Goal: Task Accomplishment & Management: Manage account settings

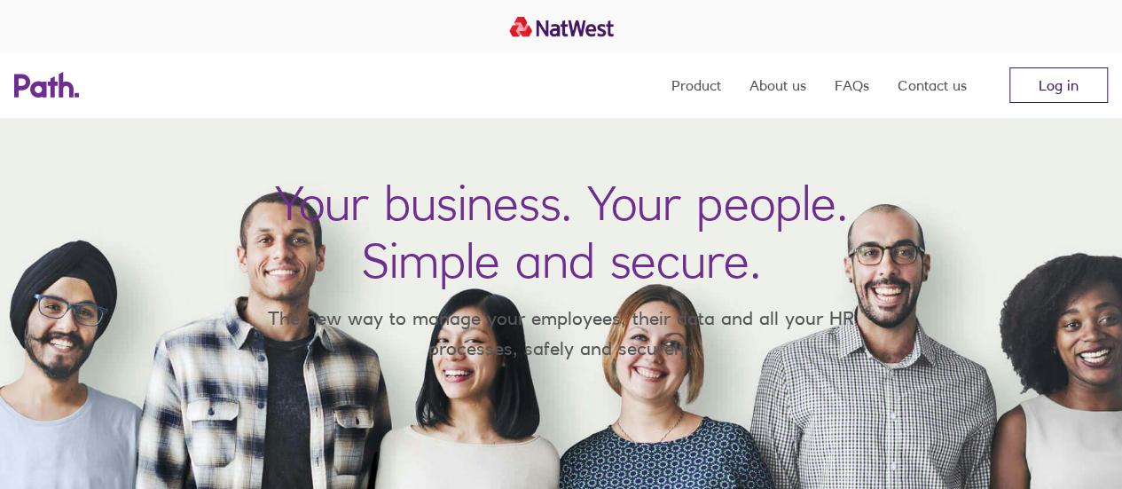
click at [1051, 79] on link "Log in" at bounding box center [1058, 84] width 98 height 35
click at [1034, 81] on link "Log in" at bounding box center [1058, 84] width 98 height 35
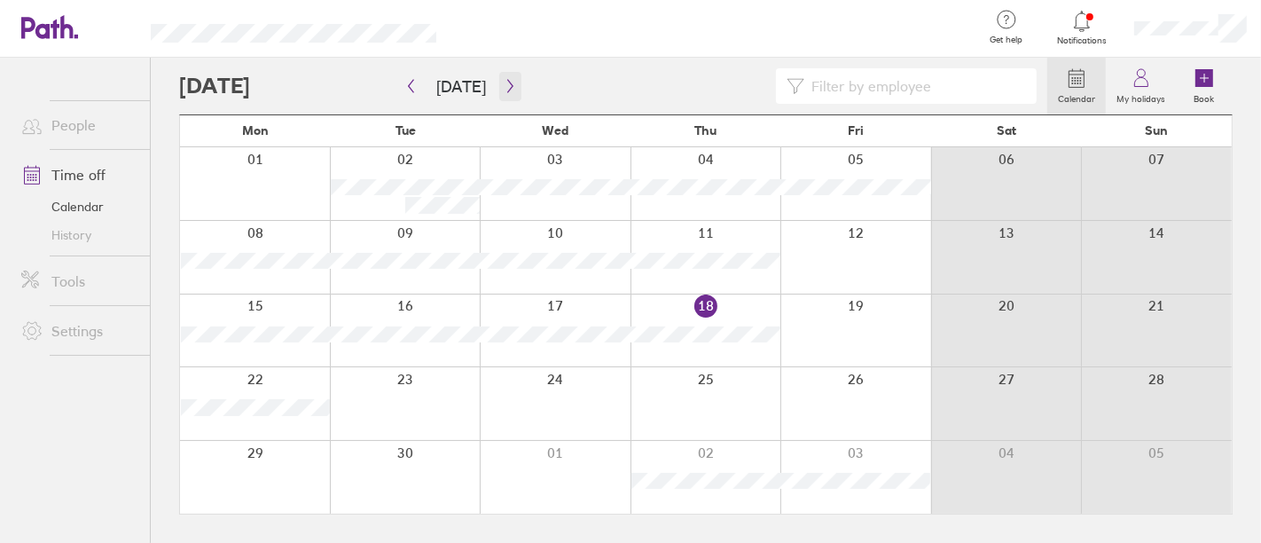
click at [504, 85] on icon "button" at bounding box center [510, 86] width 13 height 14
click at [831, 333] on div at bounding box center [855, 330] width 151 height 73
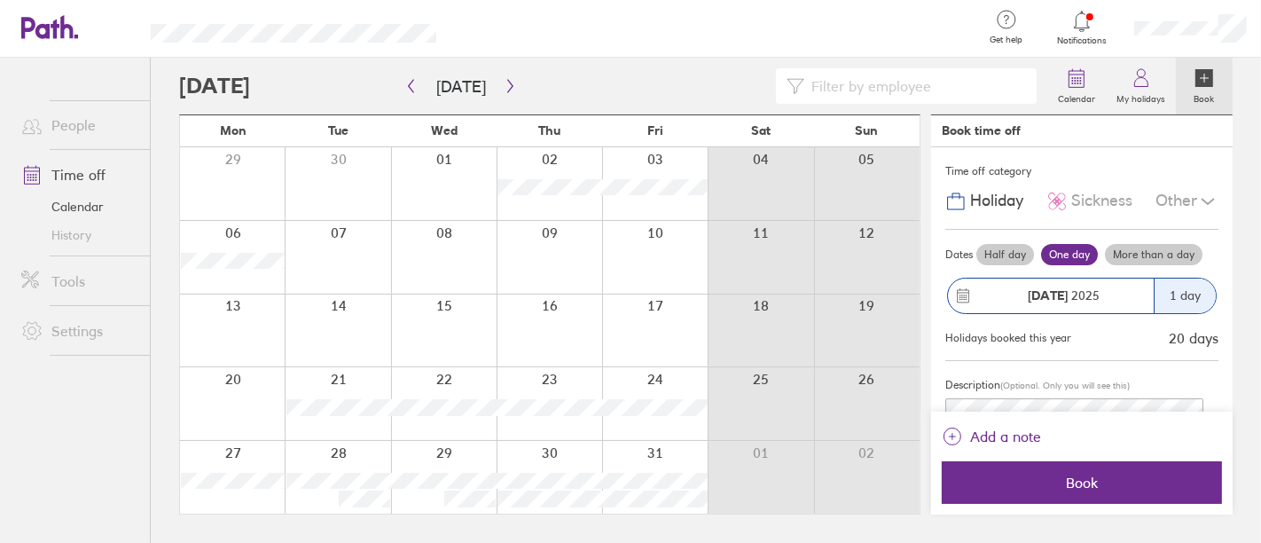
click at [1008, 254] on label "Half day" at bounding box center [1005, 254] width 58 height 21
click at [0, 0] on input "Half day" at bounding box center [0, 0] width 0 height 0
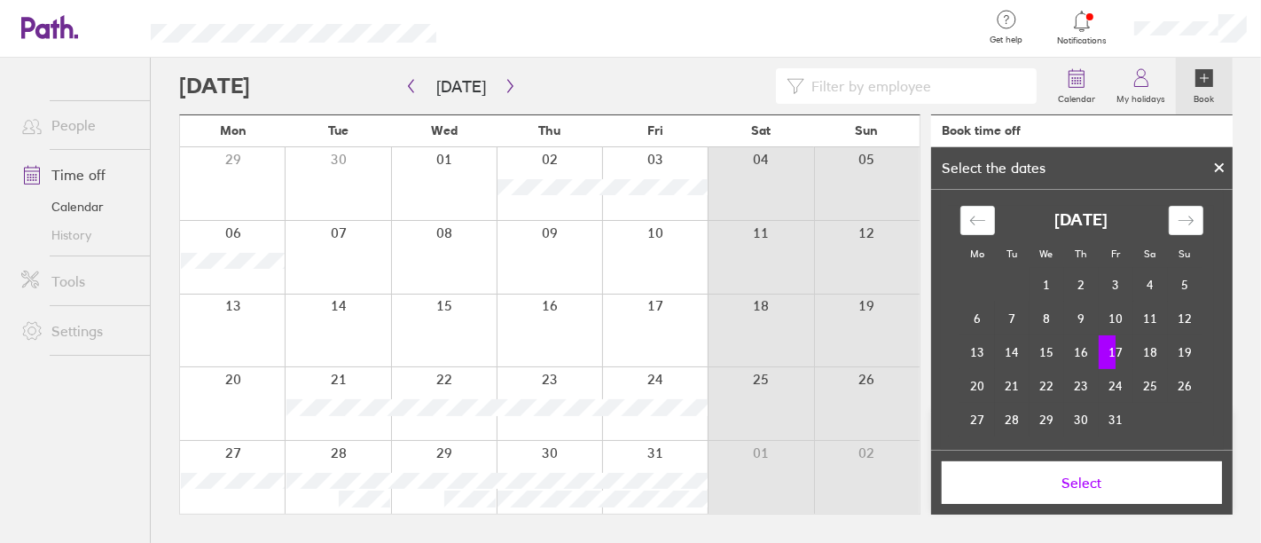
click at [1110, 474] on span "Select" at bounding box center [1081, 482] width 255 height 16
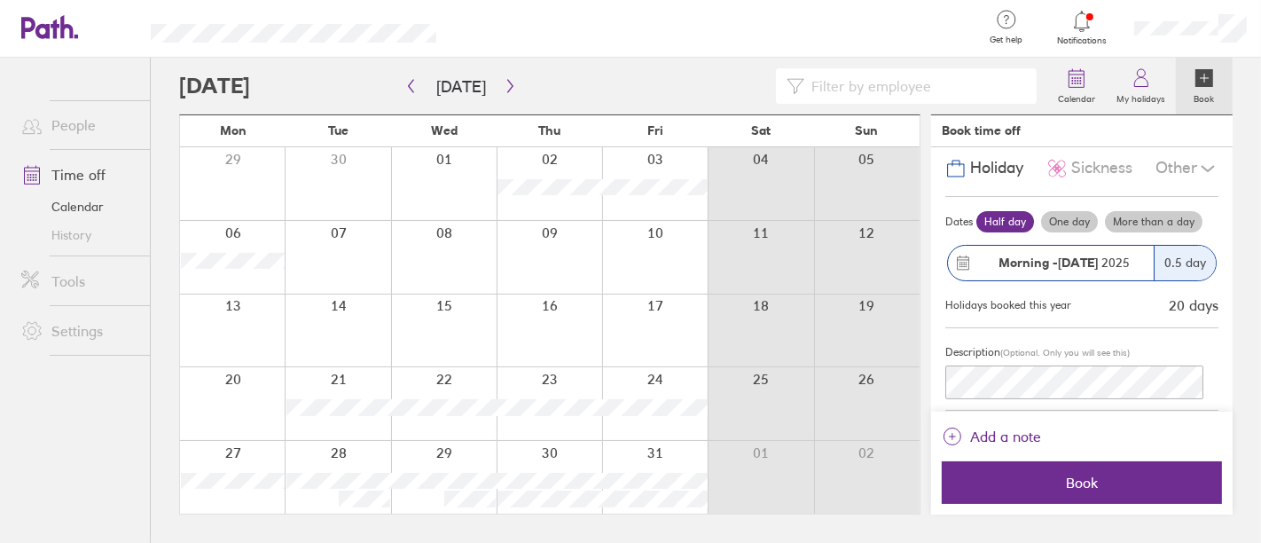
scroll to position [50, 0]
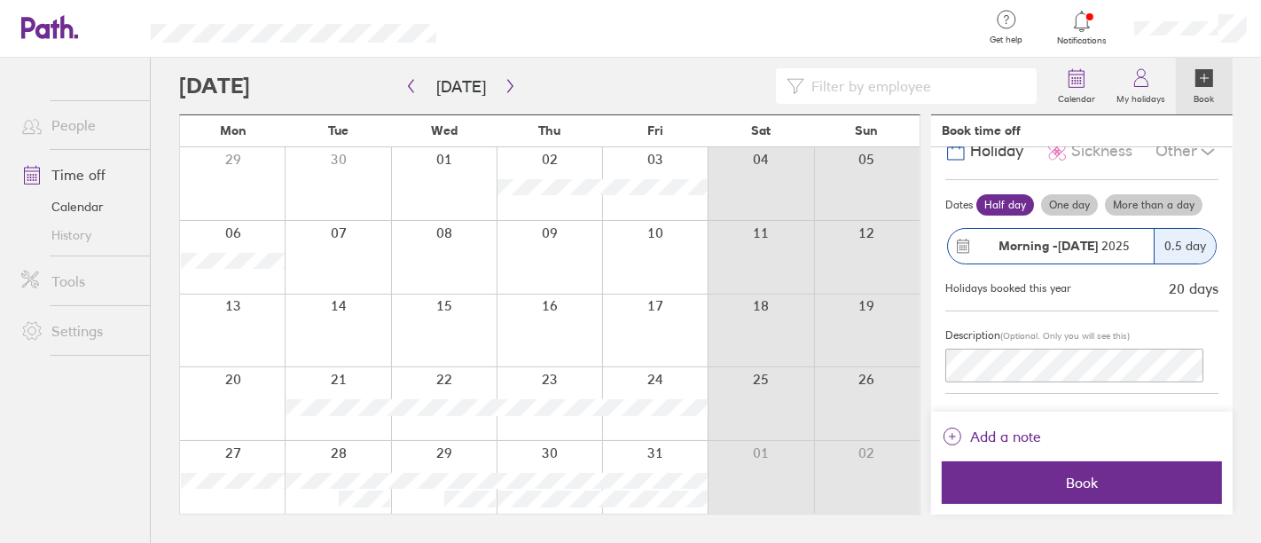
click at [1025, 239] on strong "Morning -" at bounding box center [1028, 246] width 59 height 16
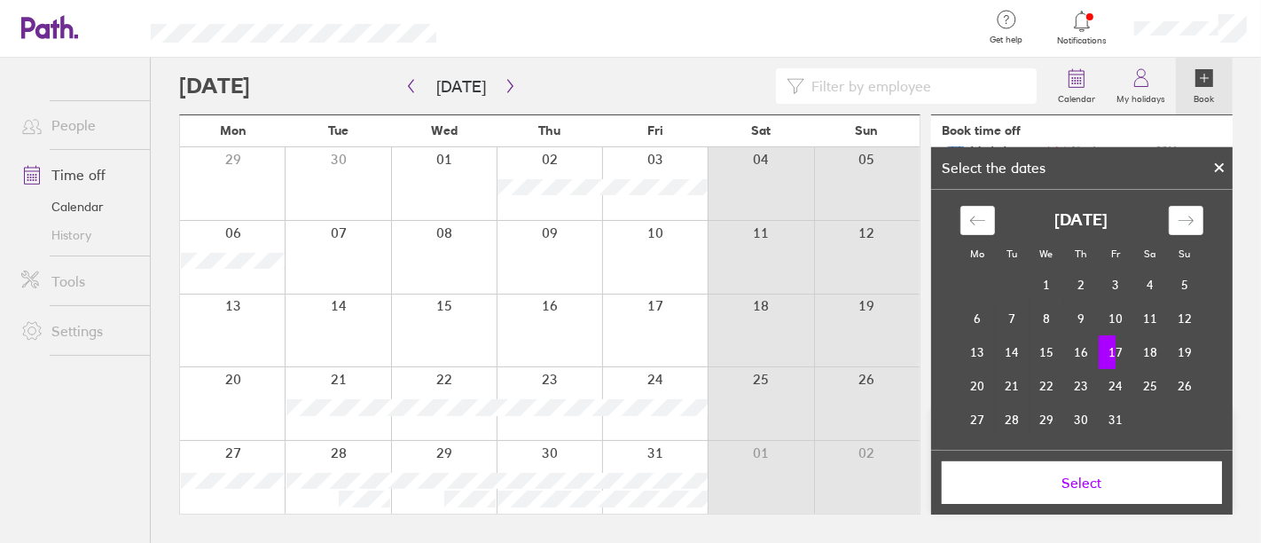
click at [1110, 356] on td "17" at bounding box center [1116, 352] width 35 height 34
click at [1114, 348] on td "17" at bounding box center [1116, 352] width 35 height 34
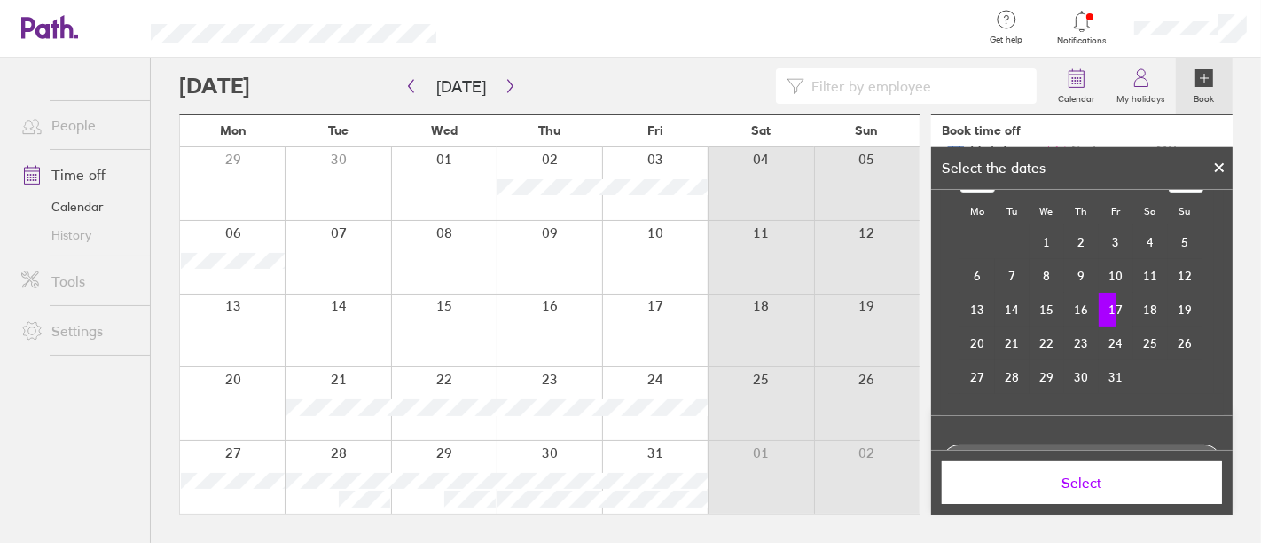
scroll to position [149, 0]
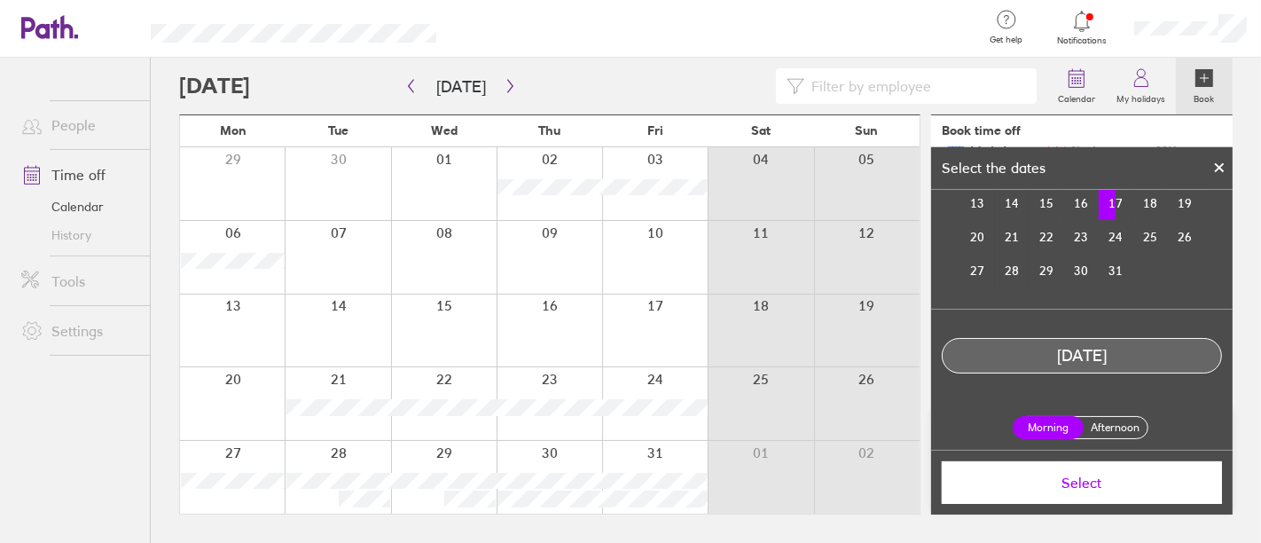
click at [1097, 420] on label "Afternoon" at bounding box center [1115, 427] width 71 height 21
click at [0, 0] on input "Afternoon" at bounding box center [0, 0] width 0 height 0
click at [1099, 476] on span "Select" at bounding box center [1081, 482] width 255 height 16
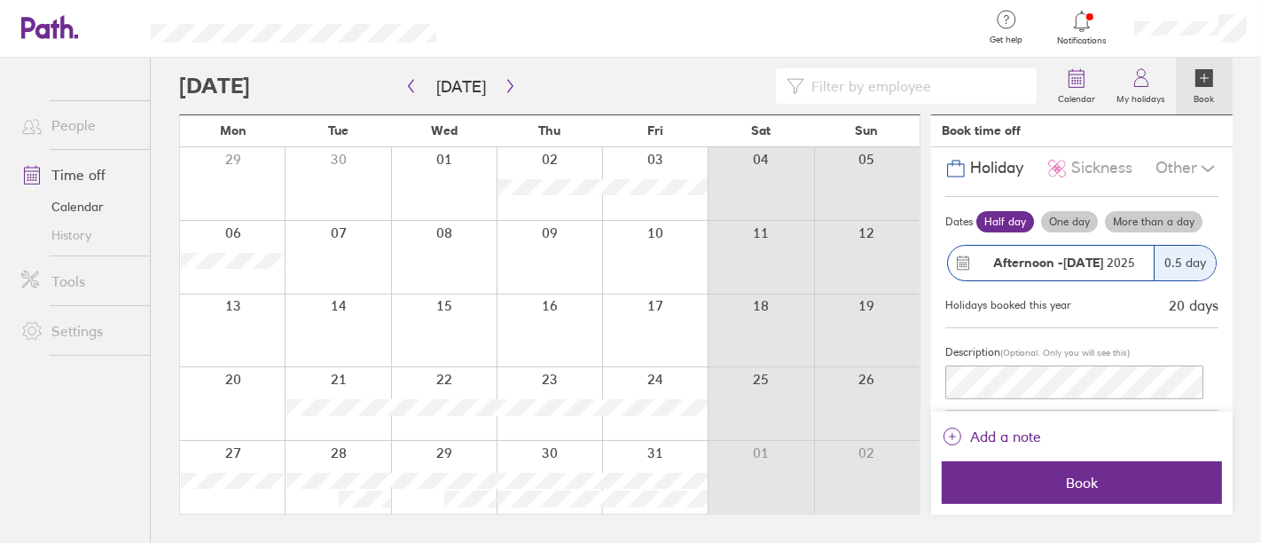
scroll to position [50, 0]
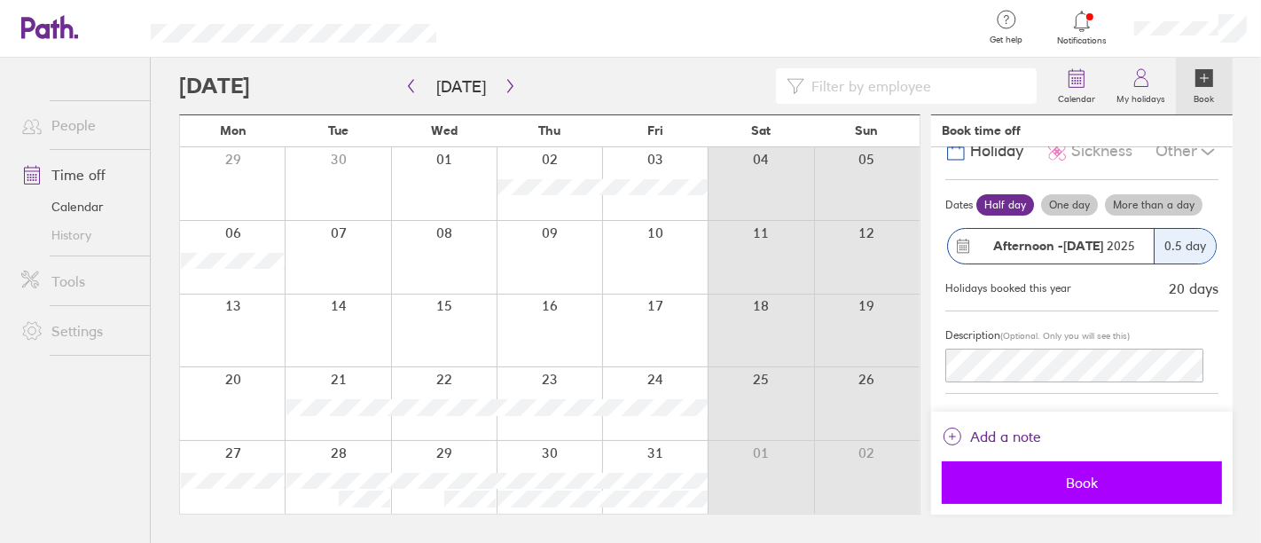
click at [1070, 480] on span "Book" at bounding box center [1081, 482] width 255 height 16
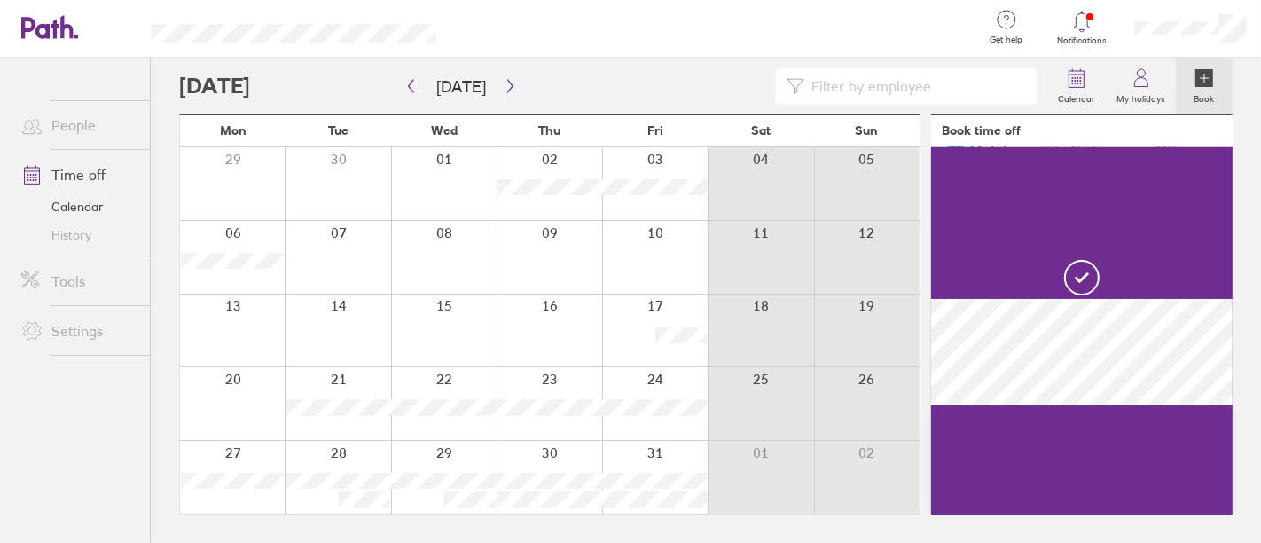
scroll to position [0, 0]
